Goal: Transaction & Acquisition: Subscribe to service/newsletter

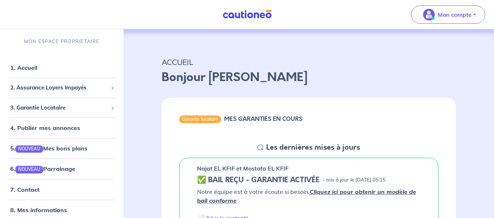
scroll to position [146, 0]
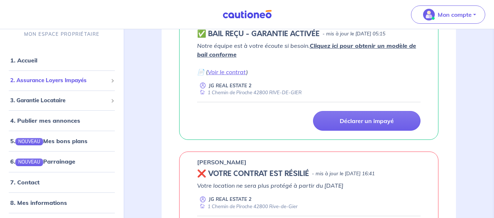
click at [55, 79] on span "2. Assurance Loyers Impayés" at bounding box center [59, 80] width 98 height 8
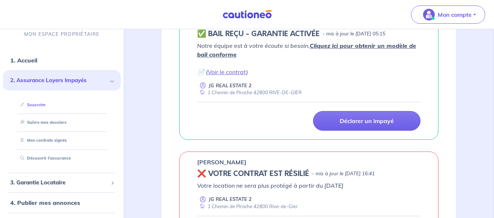
click at [38, 104] on link "Souscrire" at bounding box center [31, 104] width 28 height 5
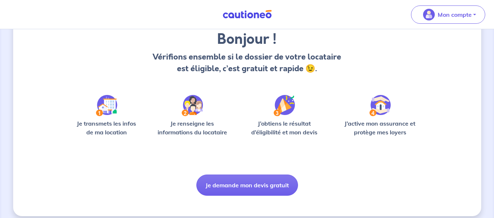
scroll to position [67, 0]
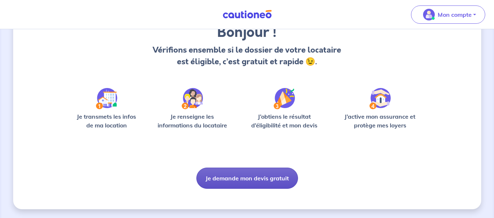
click at [284, 168] on button "Je demande mon devis gratuit" at bounding box center [247, 178] width 102 height 21
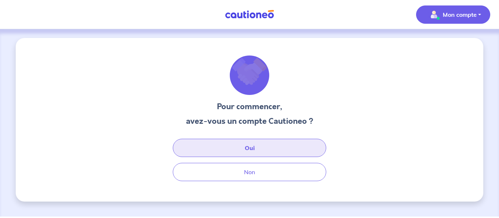
click at [286, 151] on button "Oui" at bounding box center [249, 148] width 153 height 18
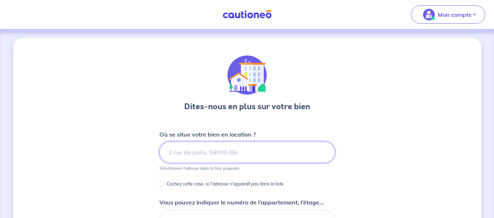
click at [250, 154] on input at bounding box center [246, 152] width 175 height 21
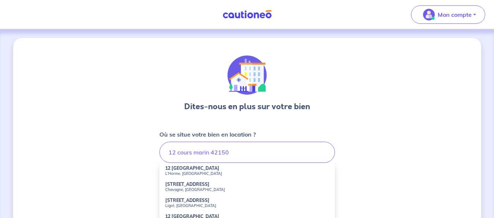
click at [233, 174] on small "L'Horme, France" at bounding box center [247, 173] width 164 height 5
type input "12 Cours Marin, L'Horme, France"
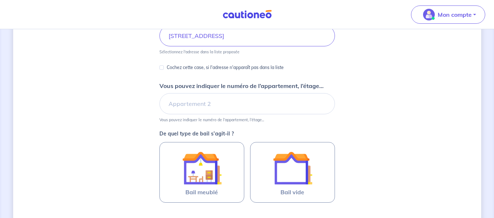
scroll to position [161, 0]
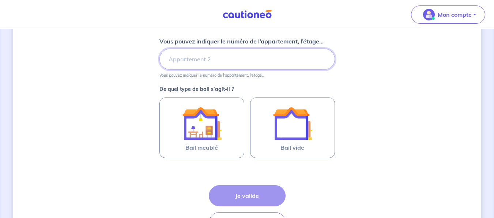
click at [256, 54] on input "Vous pouvez indiquer le numéro de l’appartement, l’étage..." at bounding box center [246, 59] width 175 height 21
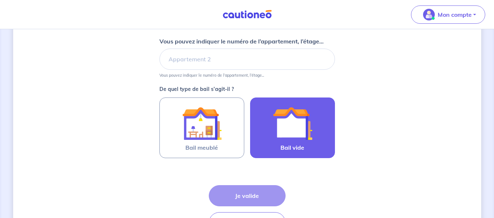
click at [295, 126] on img at bounding box center [292, 123] width 39 height 39
click at [0, 0] on input "Bail vide" at bounding box center [0, 0] width 0 height 0
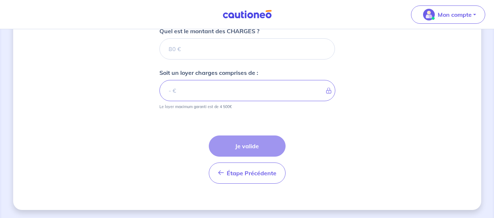
scroll to position [345, 0]
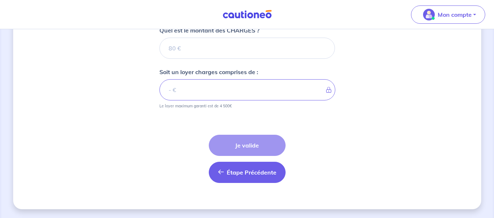
click at [249, 171] on span "Étape Précédente" at bounding box center [252, 172] width 50 height 7
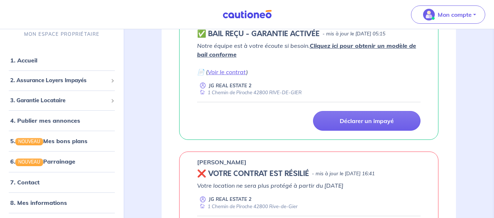
scroll to position [292, 0]
